Goal: Task Accomplishment & Management: Manage account settings

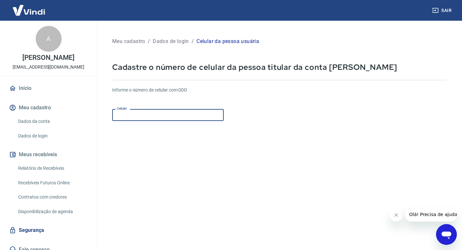
click at [161, 115] on input "Celular" at bounding box center [167, 115] width 111 height 12
click at [191, 155] on form "Informe o número de celular com DDD Celular [PHONE_NUMBER] Celular Continuar Ca…" at bounding box center [279, 176] width 334 height 189
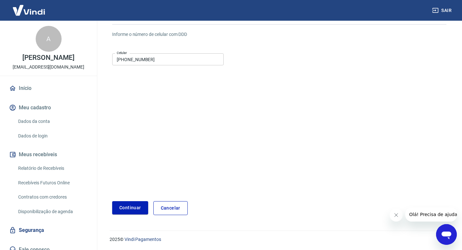
scroll to position [56, 0]
click at [129, 202] on button "Continuar" at bounding box center [130, 207] width 36 height 13
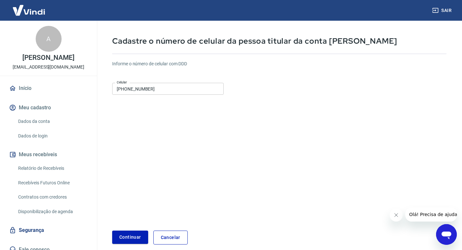
scroll to position [0, 0]
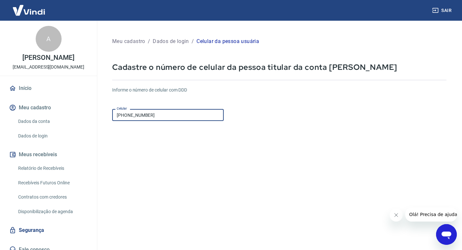
drag, startPoint x: 128, startPoint y: 115, endPoint x: 278, endPoint y: 118, distance: 149.7
click at [277, 118] on div "Informe o número de celular com DDD Celular [PHONE_NUMBER] Celular" at bounding box center [279, 105] width 334 height 36
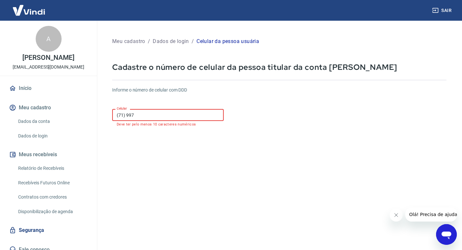
click at [164, 118] on input "(71) 997" at bounding box center [167, 115] width 111 height 12
click at [164, 116] on input "(71) 997" at bounding box center [167, 115] width 111 height 12
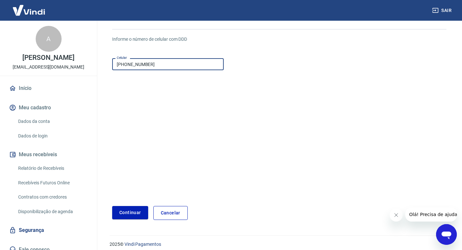
scroll to position [56, 0]
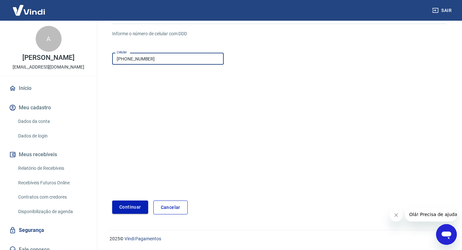
type input "[PHONE_NUMBER]"
click at [124, 204] on button "Continuar" at bounding box center [130, 207] width 36 height 13
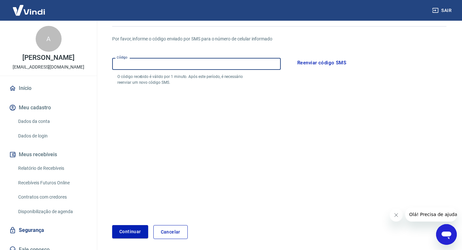
click at [183, 66] on input "Código" at bounding box center [196, 64] width 168 height 12
type input "668294"
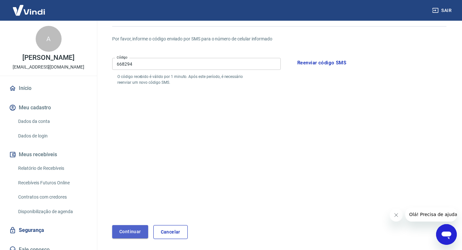
click at [131, 231] on button "Continuar" at bounding box center [130, 231] width 36 height 13
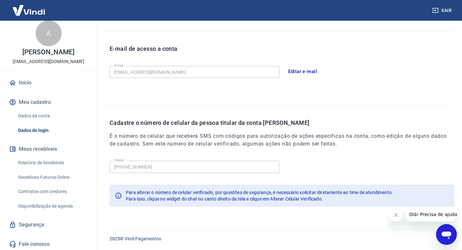
scroll to position [7, 0]
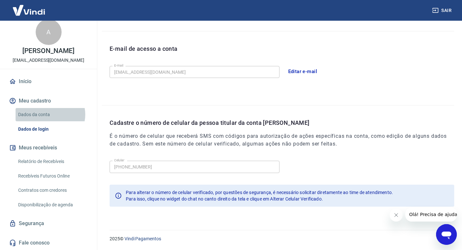
click at [50, 114] on link "Dados da conta" at bounding box center [53, 114] width 74 height 13
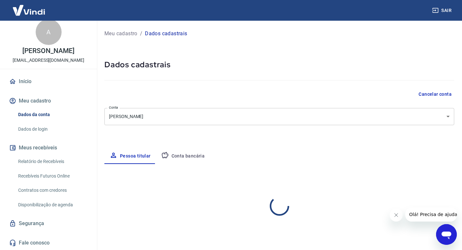
select select "BA"
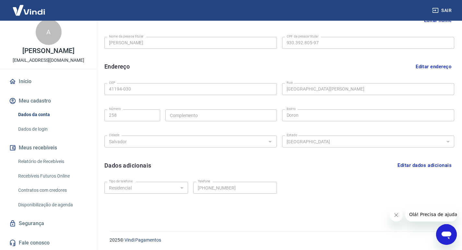
scroll to position [164, 0]
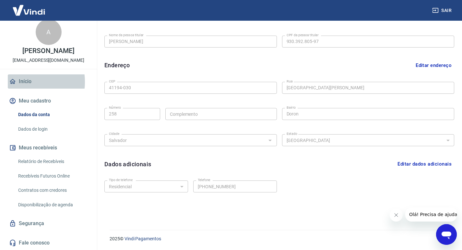
click at [21, 82] on link "Início" at bounding box center [48, 82] width 81 height 14
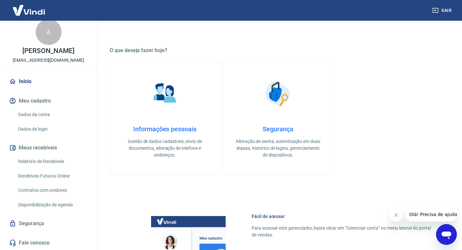
scroll to position [335, 0]
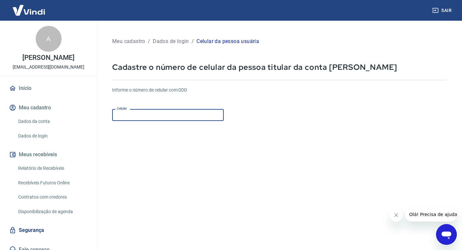
click at [175, 114] on input "Celular" at bounding box center [167, 115] width 111 height 12
type input "[PHONE_NUMBER]"
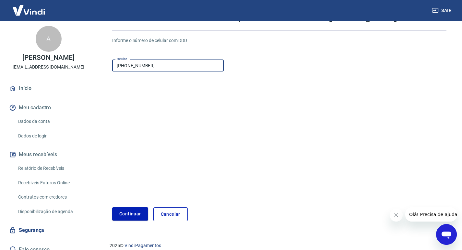
scroll to position [56, 0]
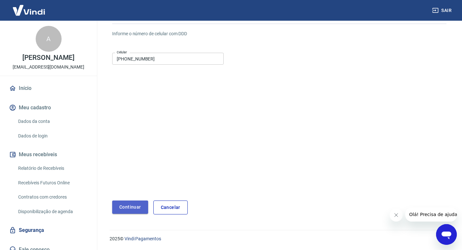
click at [130, 205] on button "Continuar" at bounding box center [130, 207] width 36 height 13
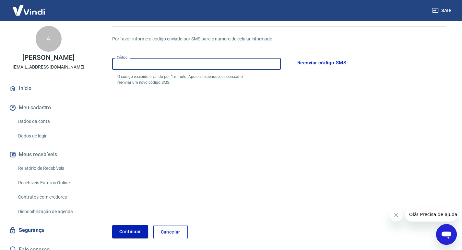
click at [179, 65] on input "Código" at bounding box center [196, 64] width 168 height 12
type input "636131"
click at [142, 231] on button "Continuar" at bounding box center [130, 231] width 36 height 13
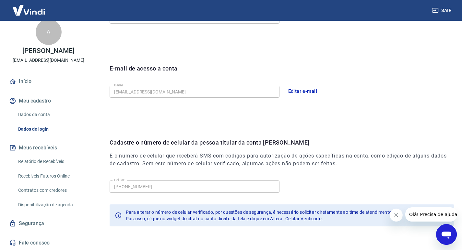
scroll to position [165, 0]
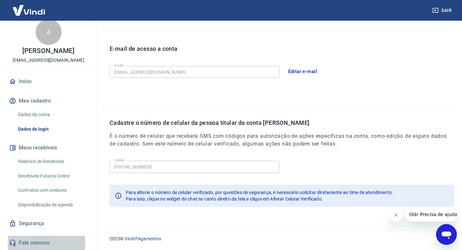
click at [30, 243] on link "Fale conosco" at bounding box center [48, 243] width 81 height 14
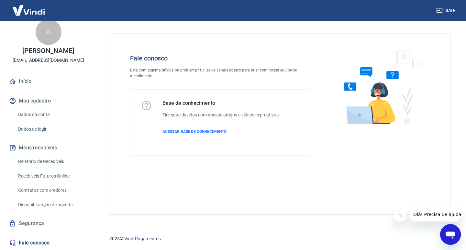
click at [189, 129] on div "Base de conhecimento Tire suas dúvidas com nossos artigos e vídeos explicativos…" at bounding box center [222, 122] width 118 height 45
click at [453, 233] on icon "Abrir janela de mensagens" at bounding box center [451, 236] width 10 height 8
